Goal: Task Accomplishment & Management: Use online tool/utility

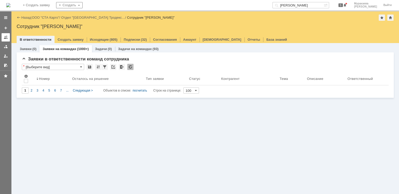
click at [6, 38] on div at bounding box center [6, 37] width 4 height 4
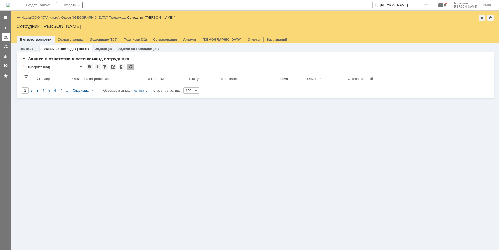
click at [8, 38] on link at bounding box center [6, 37] width 8 height 8
click at [6, 36] on div at bounding box center [6, 37] width 4 height 4
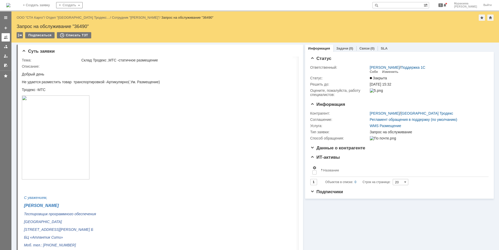
click at [2, 37] on link at bounding box center [6, 37] width 8 height 8
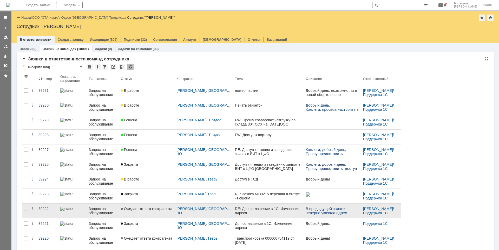
click at [101, 211] on div "Запрос на обслуживание" at bounding box center [103, 211] width 28 height 8
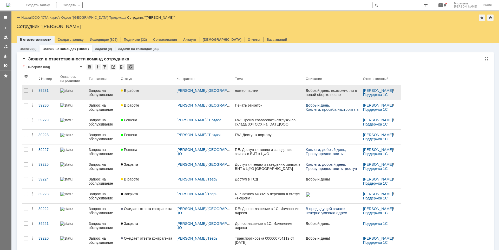
click at [100, 91] on div "Запрос на обслуживание" at bounding box center [103, 93] width 28 height 8
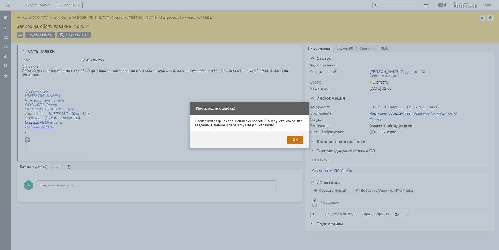
drag, startPoint x: 296, startPoint y: 140, endPoint x: 213, endPoint y: 59, distance: 115.6
click at [296, 140] on div "OK" at bounding box center [295, 140] width 16 height 8
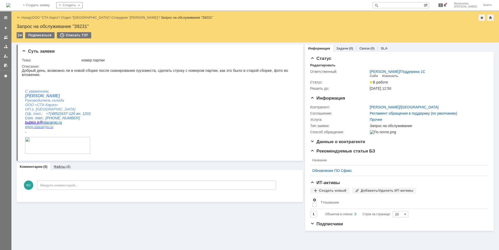
click at [56, 167] on link "Файлы" at bounding box center [60, 167] width 12 height 4
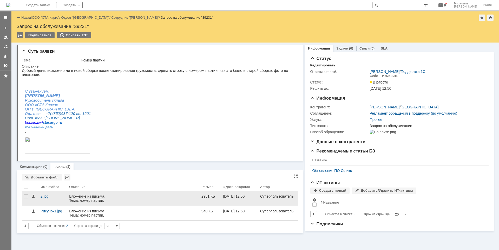
click at [48, 198] on div "2.jpg" at bounding box center [53, 197] width 24 height 4
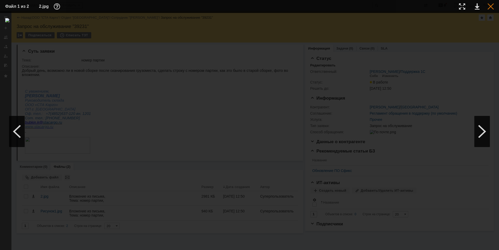
click at [493, 7] on div at bounding box center [490, 6] width 6 height 6
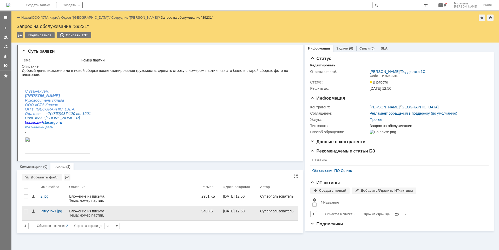
click at [44, 211] on div "Рисунок1.jpg" at bounding box center [53, 211] width 24 height 4
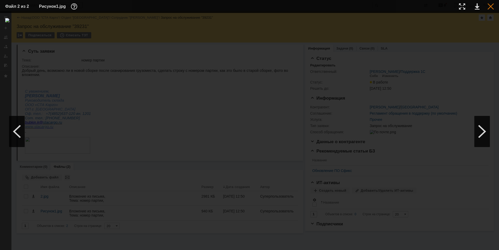
click at [490, 9] on div at bounding box center [490, 6] width 6 height 6
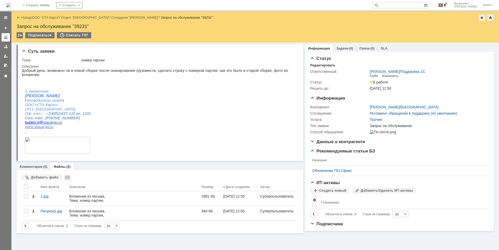
click at [6, 38] on div at bounding box center [6, 37] width 4 height 4
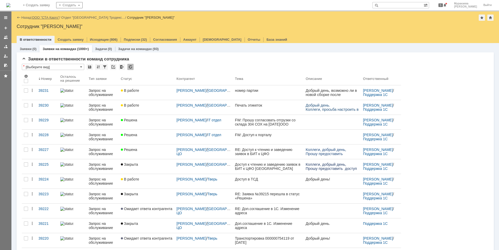
click at [42, 17] on link "ООО "СТА Карго"" at bounding box center [46, 18] width 28 height 4
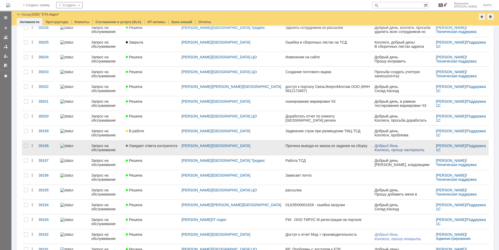
click at [110, 149] on div "Запрос на обслуживание" at bounding box center [106, 148] width 30 height 8
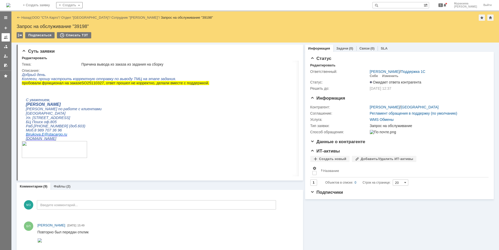
click at [5, 36] on div at bounding box center [6, 37] width 4 height 4
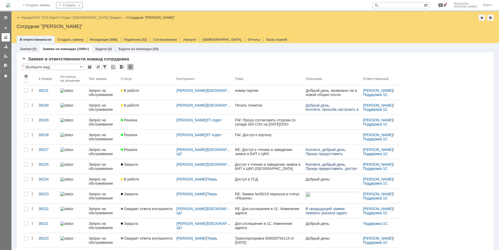
click at [4, 38] on div at bounding box center [6, 37] width 4 height 4
click at [49, 18] on link "ООО "СТА Карго"" at bounding box center [46, 18] width 28 height 4
